Goal: Information Seeking & Learning: Understand process/instructions

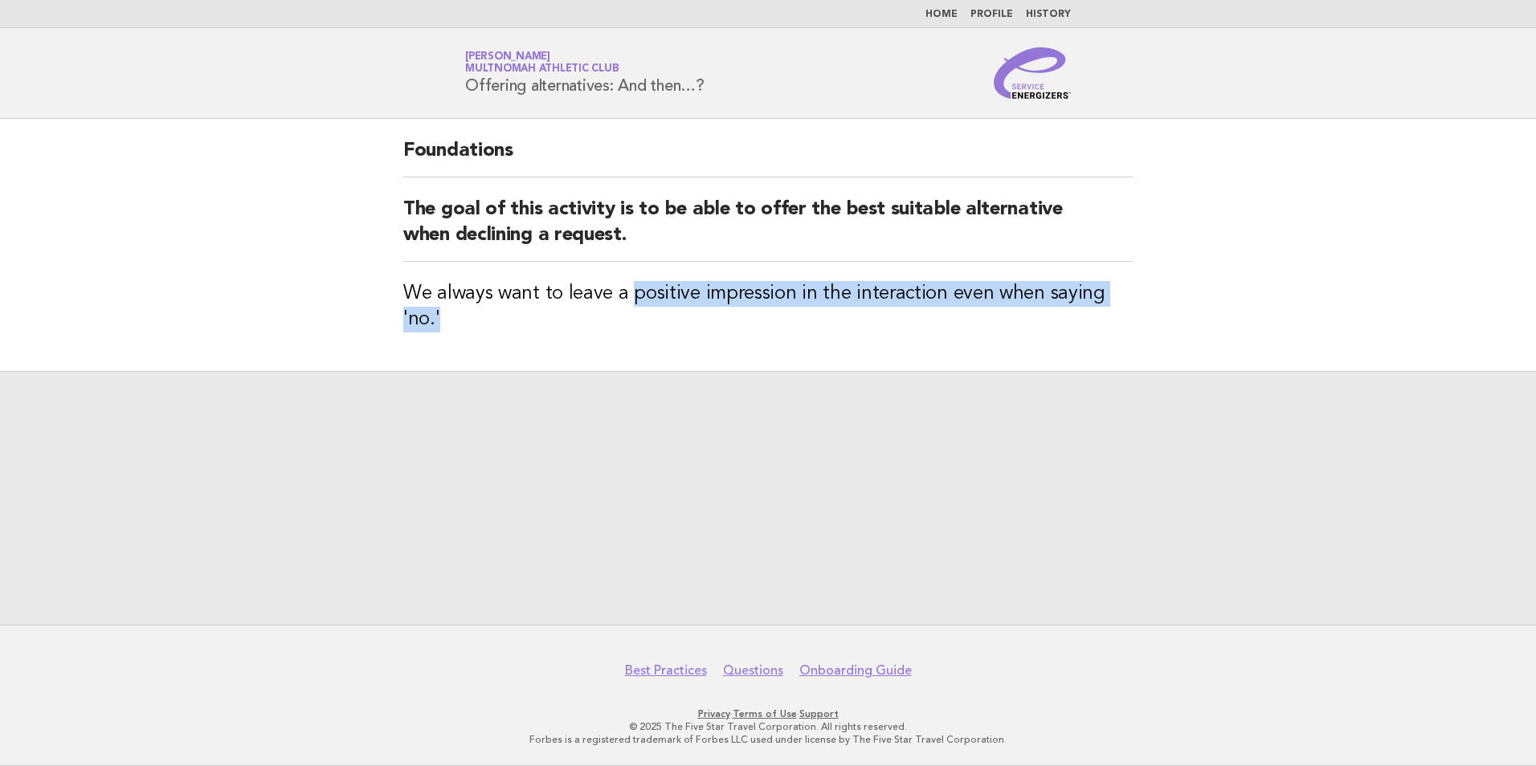
drag, startPoint x: 633, startPoint y: 292, endPoint x: 612, endPoint y: 365, distance: 76.0
click at [612, 365] on main "Foundations The goal of this activity is to be able to offer the best suitable …" at bounding box center [768, 372] width 1536 height 506
click at [612, 371] on div at bounding box center [768, 498] width 1536 height 254
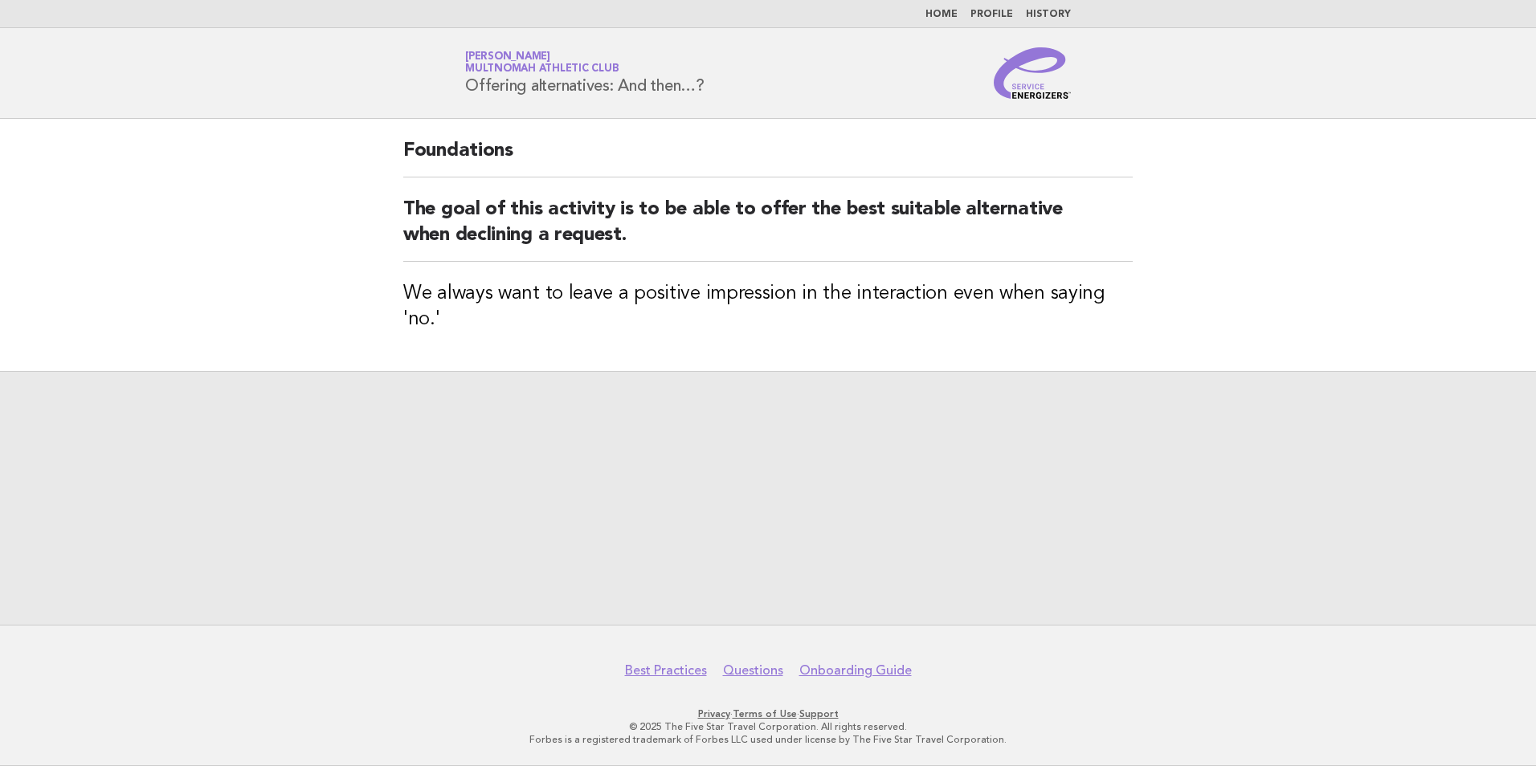
click at [1141, 280] on div "Foundations The goal of this activity is to be able to offer the best suitable …" at bounding box center [768, 245] width 768 height 252
click at [625, 34] on header "Service Energizers Siena Wheeler Multnomah Athletic Club Offering alternatives:…" at bounding box center [768, 73] width 1536 height 91
click at [587, 68] on span "Multnomah Athletic Club" at bounding box center [541, 69] width 153 height 10
click at [865, 495] on div "Offering alternatives: And then…?" at bounding box center [768, 498] width 1536 height 254
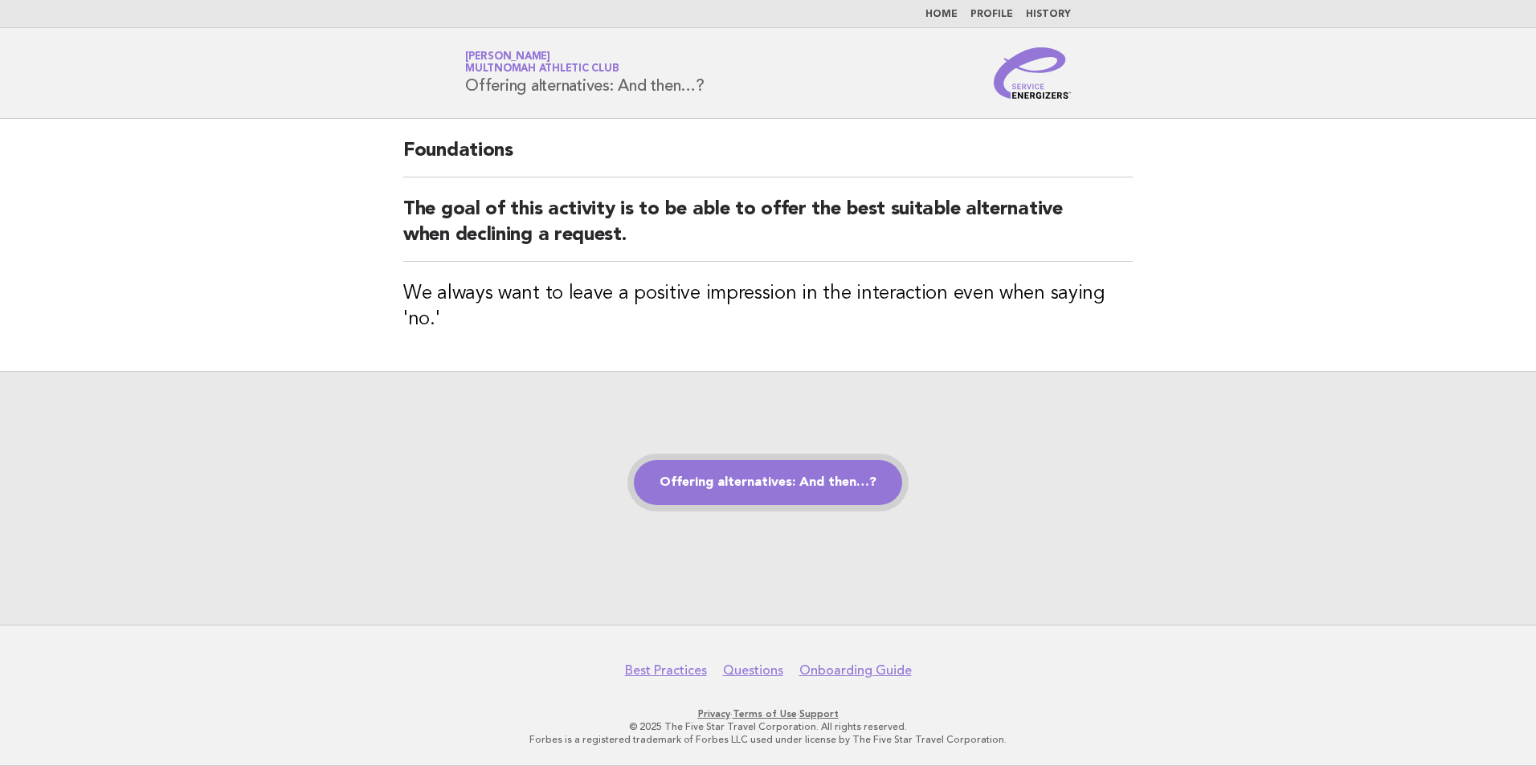
click at [864, 477] on link "Offering alternatives: And then…?" at bounding box center [768, 482] width 268 height 45
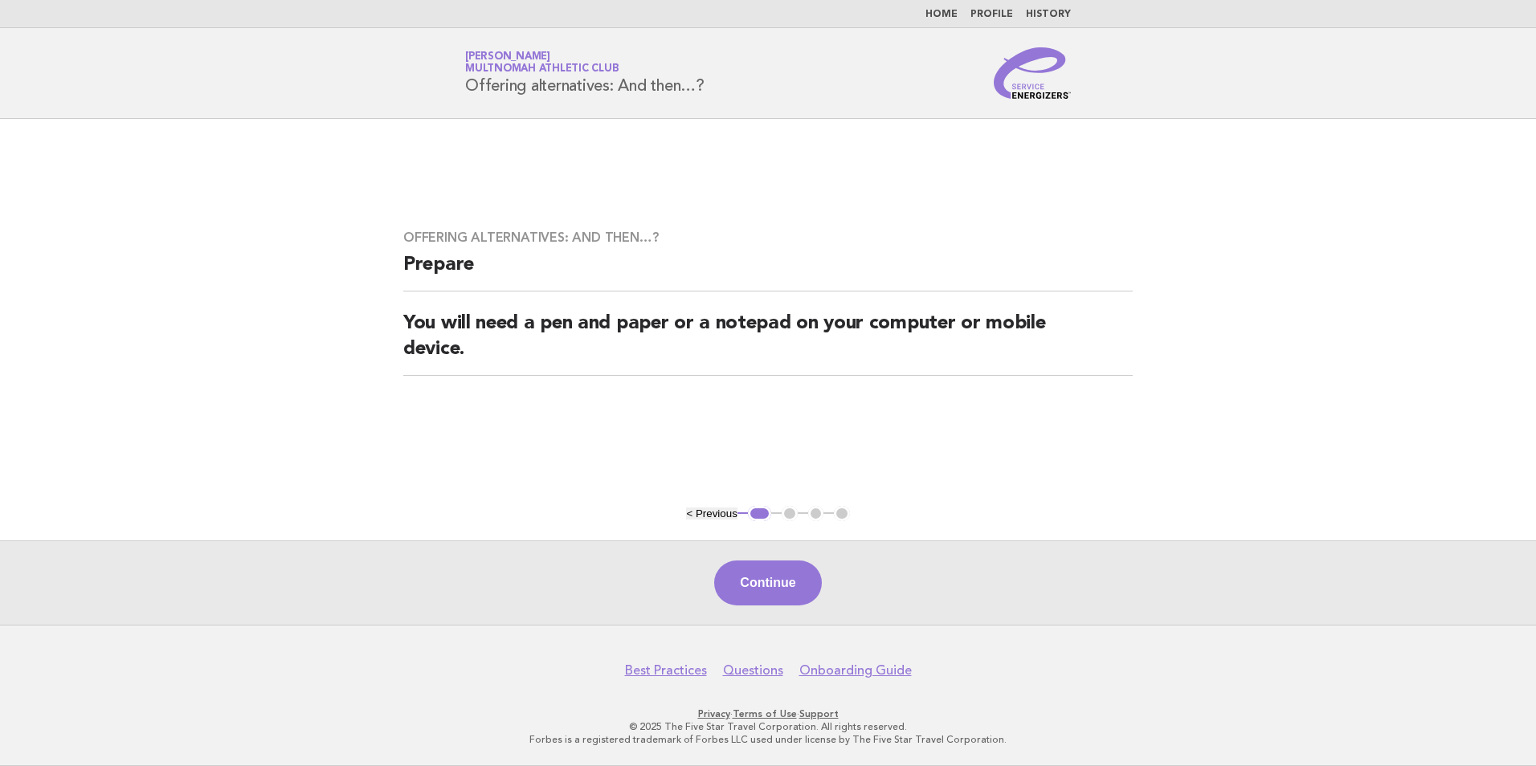
click at [778, 611] on div "Continue" at bounding box center [768, 583] width 1536 height 84
click at [783, 584] on button "Continue" at bounding box center [767, 583] width 107 height 45
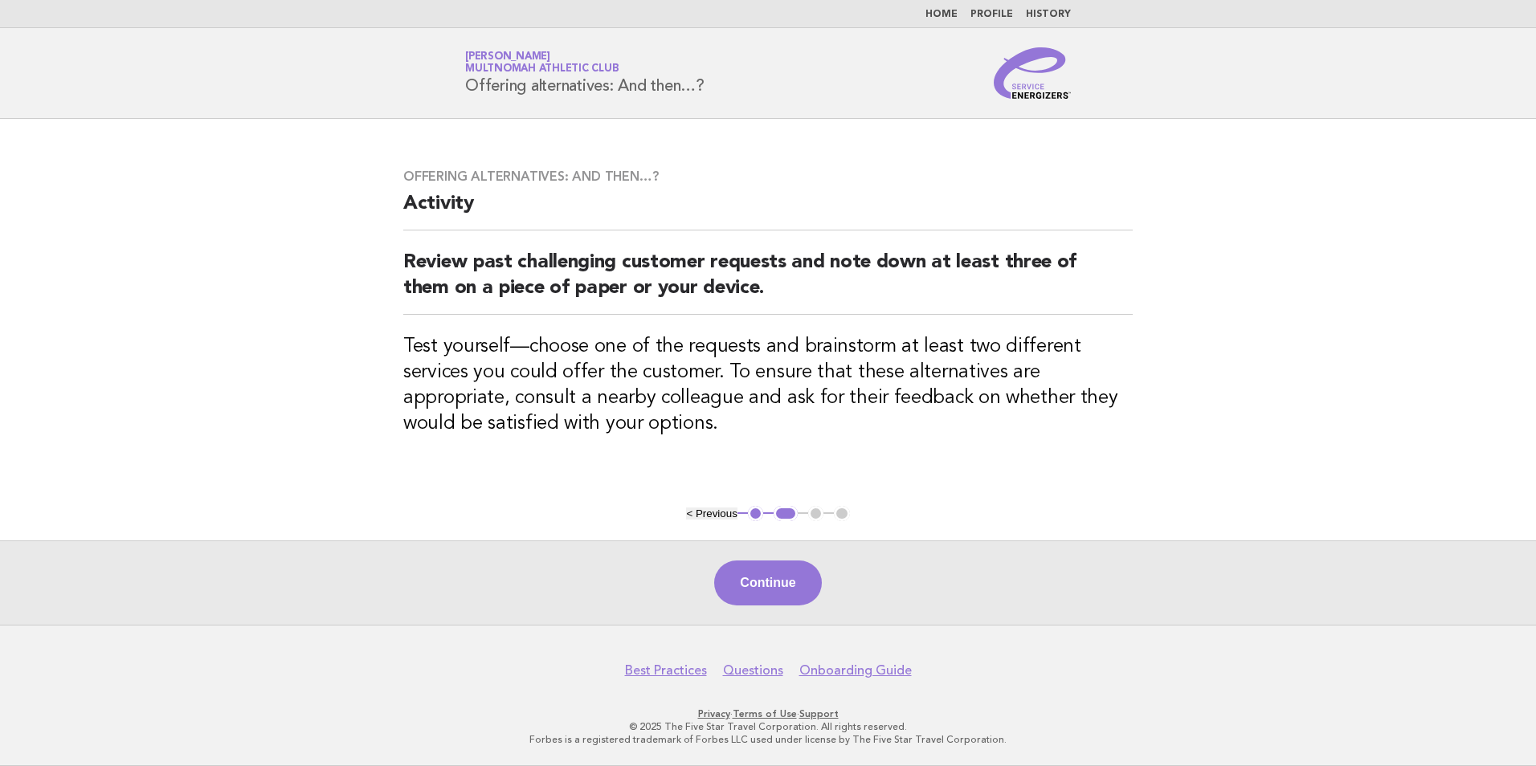
drag, startPoint x: 775, startPoint y: 580, endPoint x: 636, endPoint y: 628, distance: 147.1
click at [636, 628] on body "Home Profile History Service Energizers Siena Wheeler Multnomah Athletic Club O…" at bounding box center [768, 383] width 1536 height 766
click at [728, 593] on button "Continue" at bounding box center [767, 583] width 107 height 45
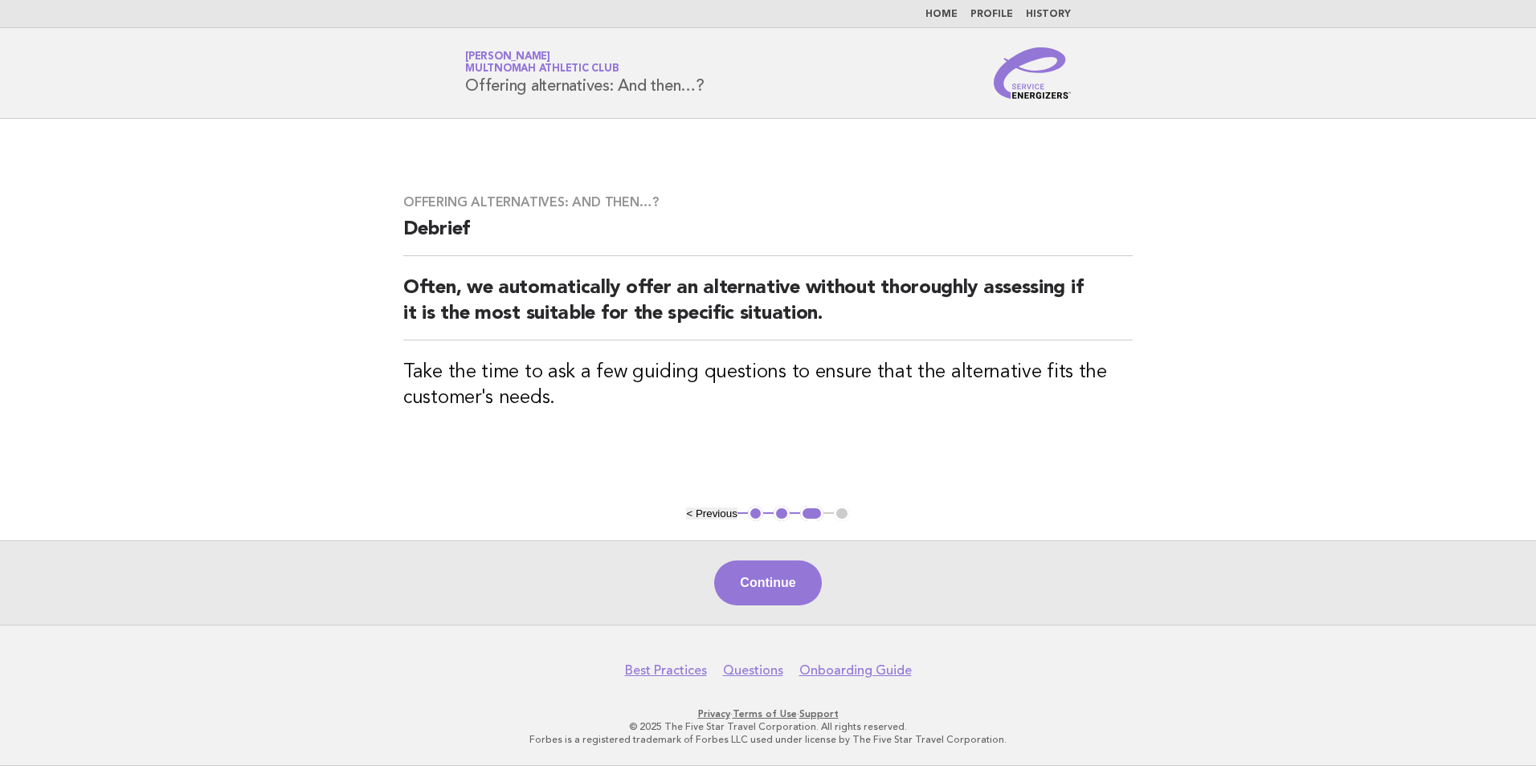
click at [728, 593] on div "Continue" at bounding box center [768, 583] width 1536 height 84
click at [728, 593] on button "Continue" at bounding box center [767, 583] width 107 height 45
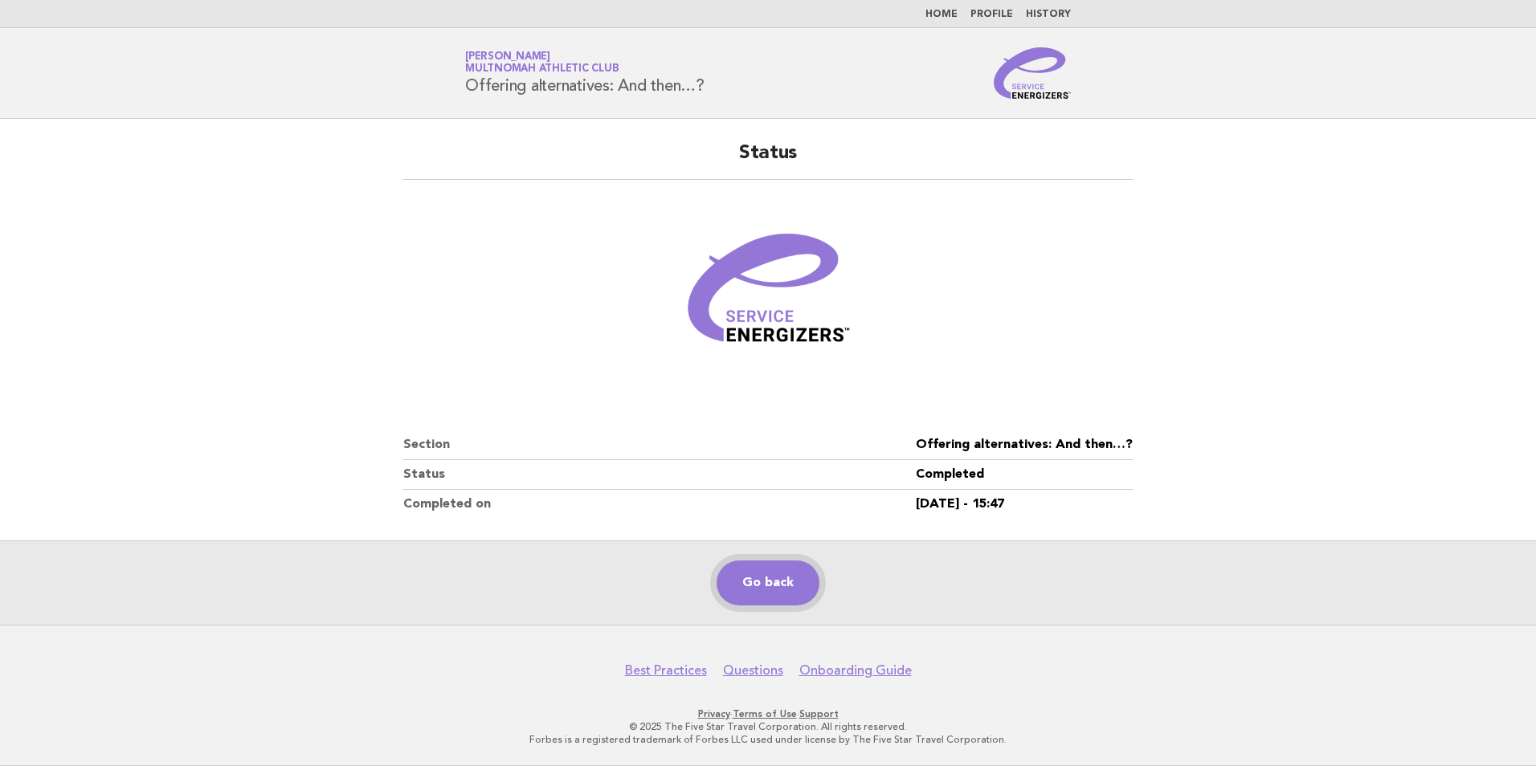
click at [728, 593] on link "Go back" at bounding box center [768, 583] width 103 height 45
